Goal: Information Seeking & Learning: Learn about a topic

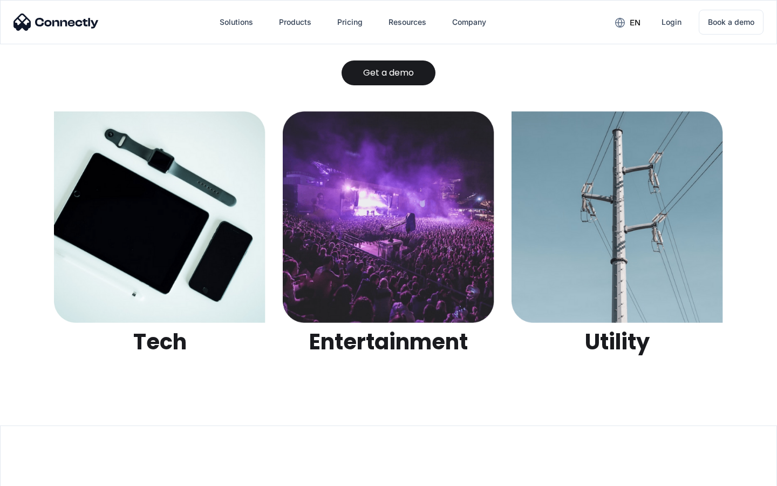
scroll to position [3406, 0]
